Goal: Task Accomplishment & Management: Manage account settings

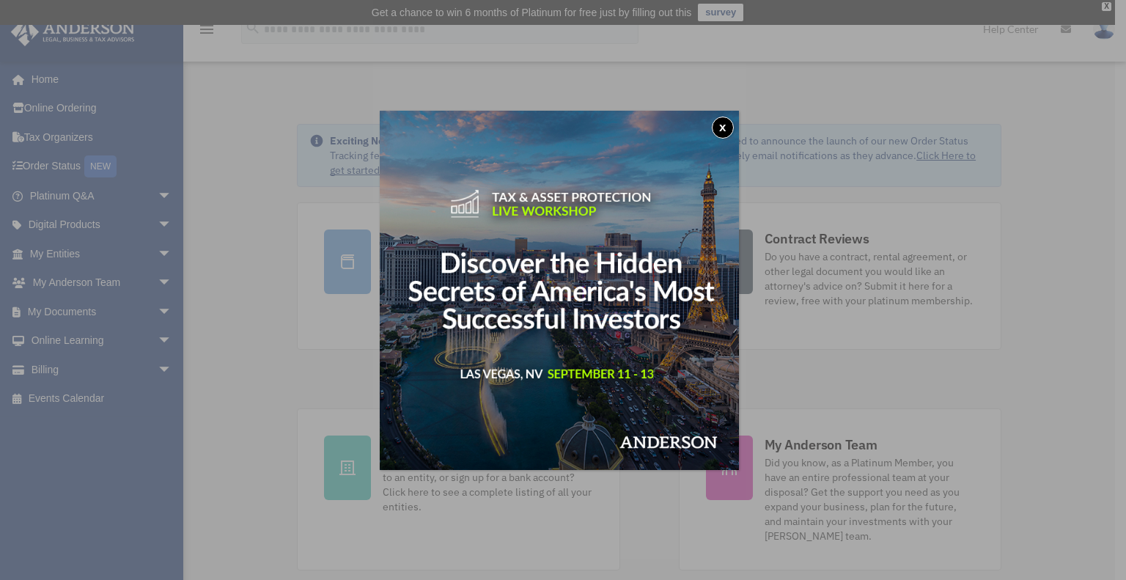
click at [730, 122] on button "x" at bounding box center [723, 128] width 22 height 22
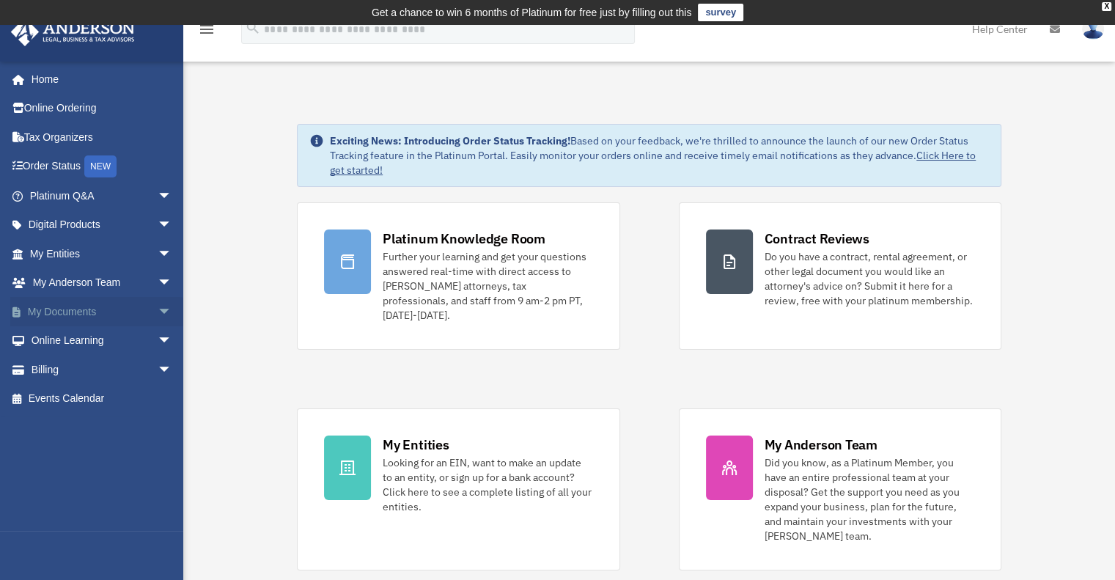
click at [135, 312] on link "My Documents arrow_drop_down" at bounding box center [102, 311] width 184 height 29
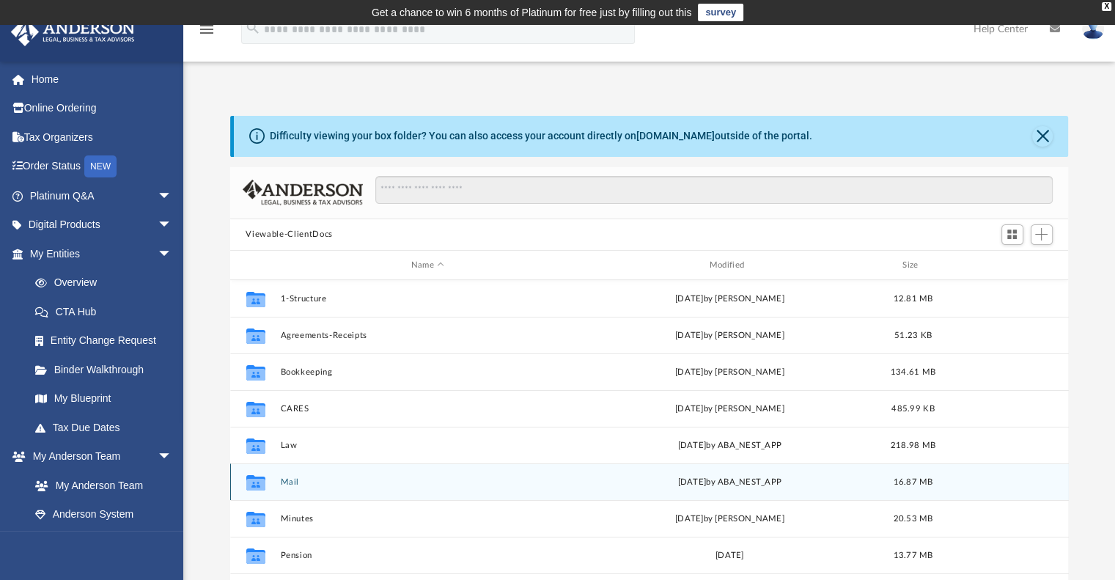
scroll to position [62, 0]
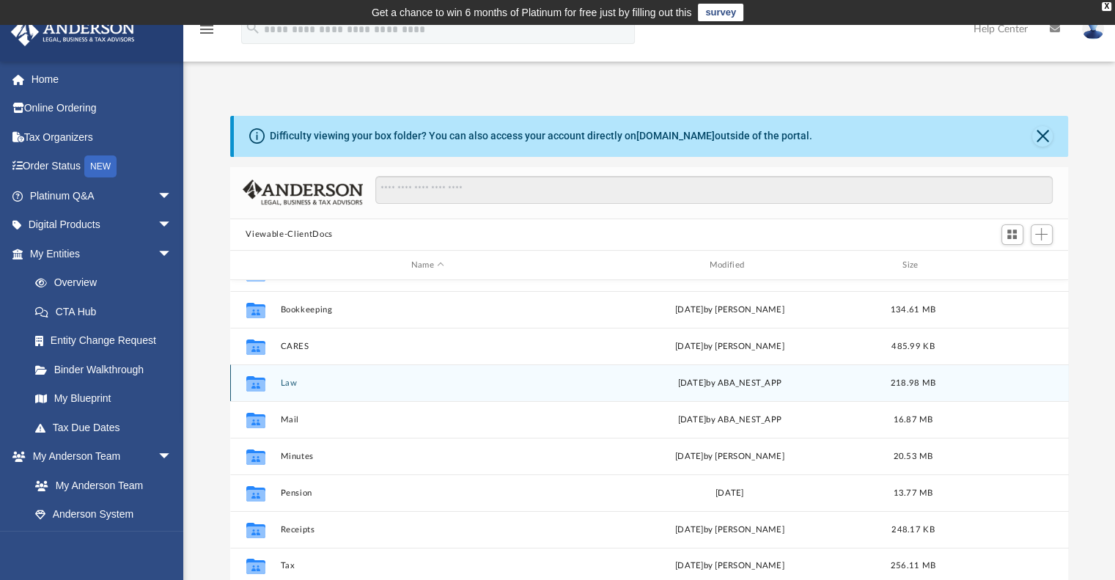
click at [254, 386] on icon "grid" at bounding box center [255, 383] width 19 height 15
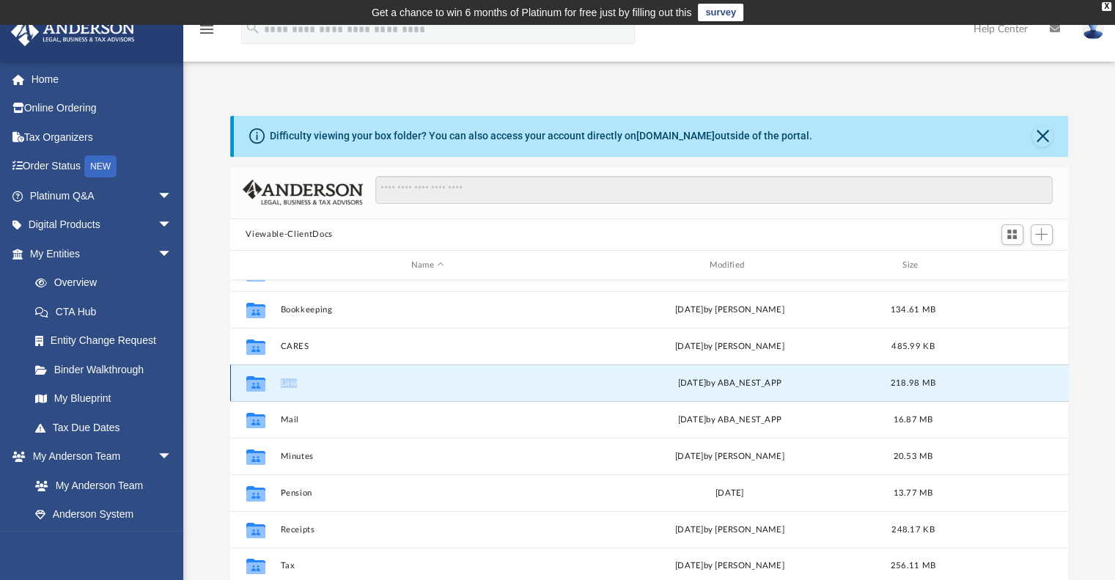
click at [254, 386] on icon "grid" at bounding box center [255, 383] width 19 height 15
click at [259, 383] on icon "grid" at bounding box center [255, 386] width 19 height 12
click at [361, 382] on button "Law" at bounding box center [427, 383] width 295 height 10
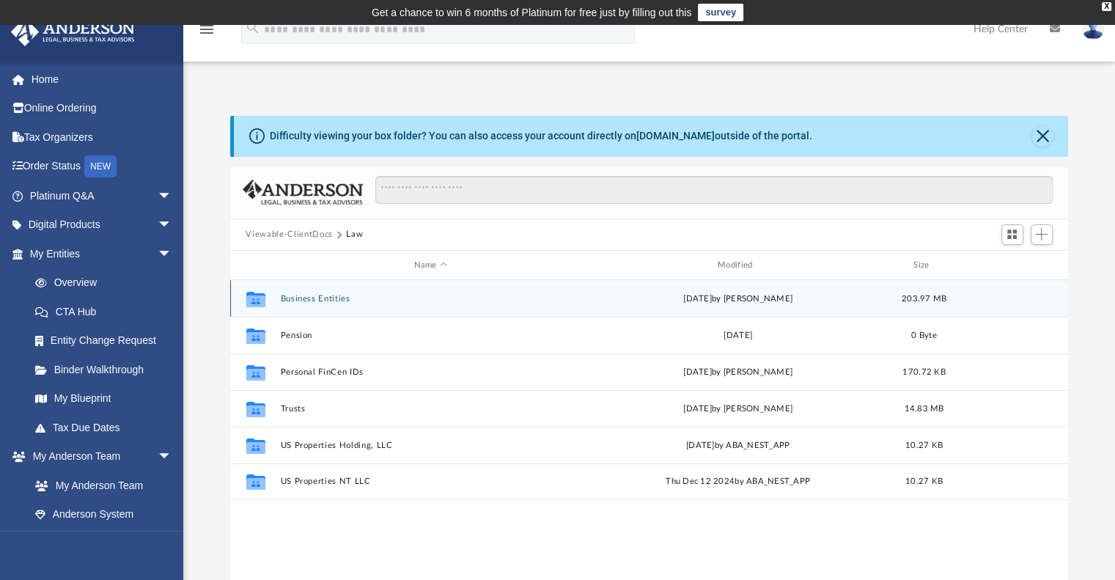
click at [367, 303] on button "Business Entities" at bounding box center [430, 299] width 301 height 10
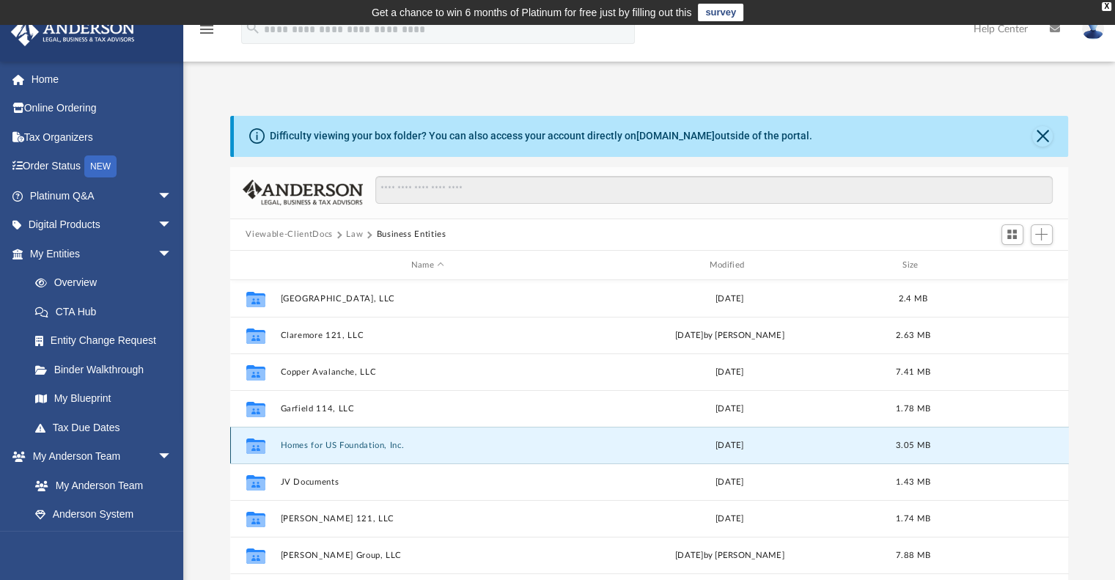
click at [365, 448] on button "Homes for US Foundation, Inc." at bounding box center [427, 446] width 295 height 10
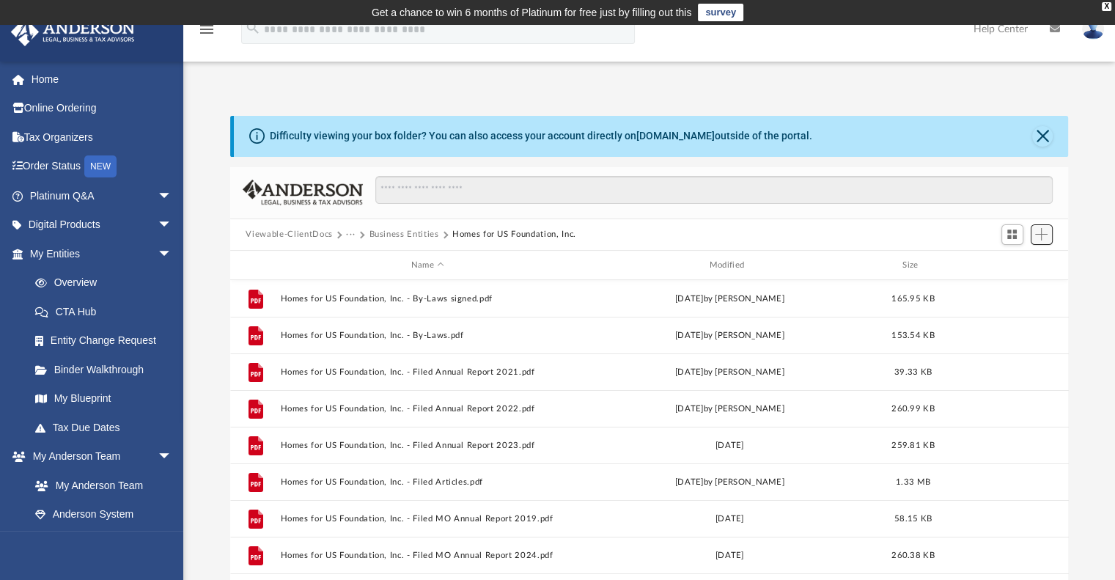
click at [1041, 235] on span "Add" at bounding box center [1041, 234] width 12 height 12
click at [1015, 264] on li "Upload" at bounding box center [1020, 263] width 47 height 15
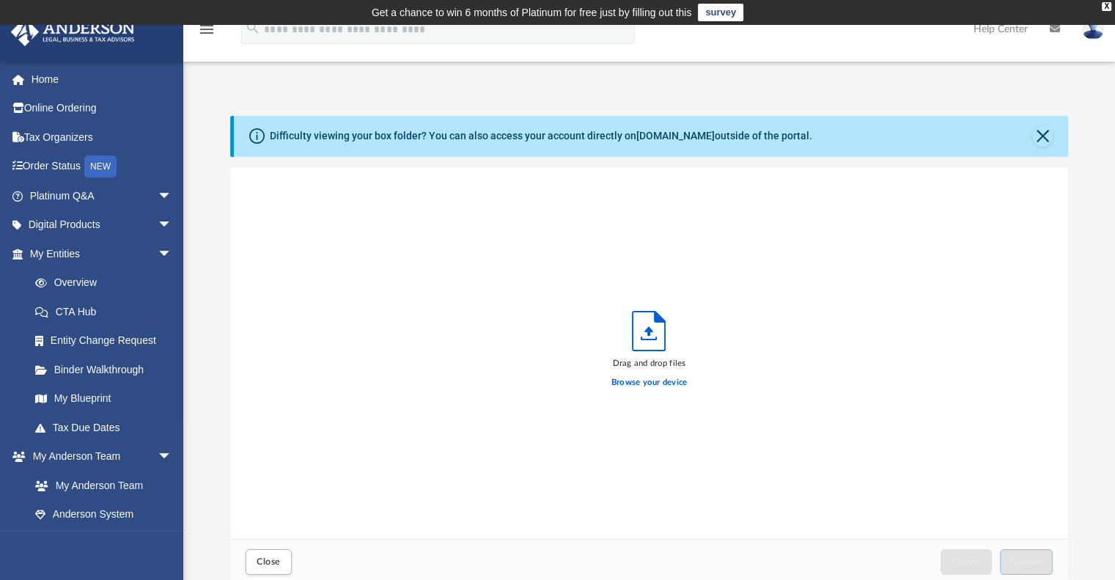
scroll to position [361, 827]
click at [658, 378] on label "Browse your device" at bounding box center [649, 382] width 76 height 13
click at [0, 0] on input "Browse your device" at bounding box center [0, 0] width 0 height 0
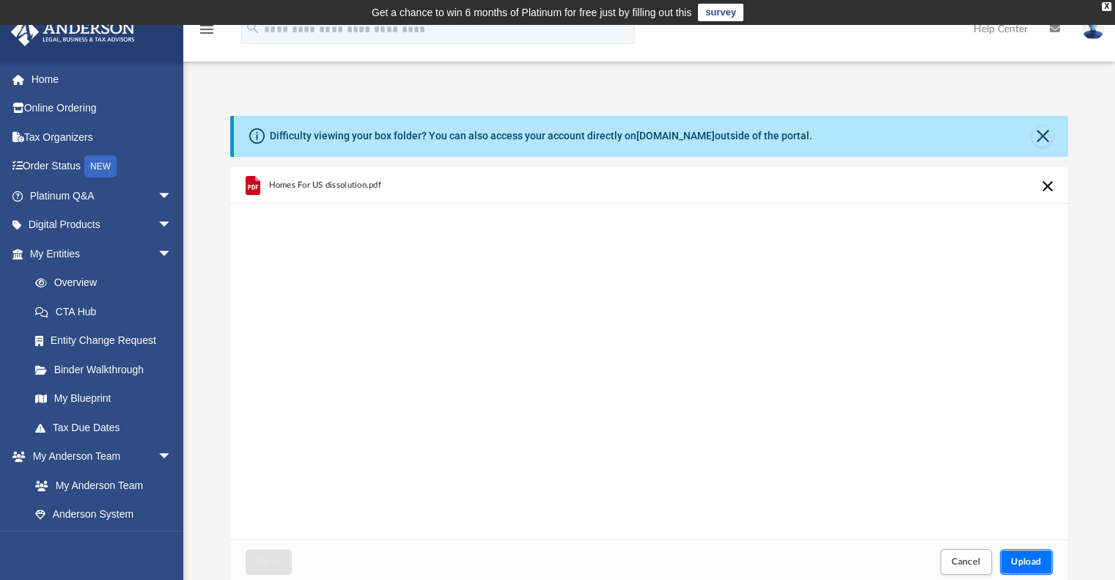
click at [1033, 566] on span "Upload" at bounding box center [1026, 561] width 31 height 9
